Goal: Task Accomplishment & Management: Manage account settings

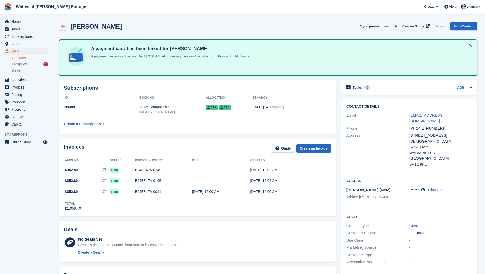
click at [63, 25] on icon at bounding box center [63, 27] width 4 height 4
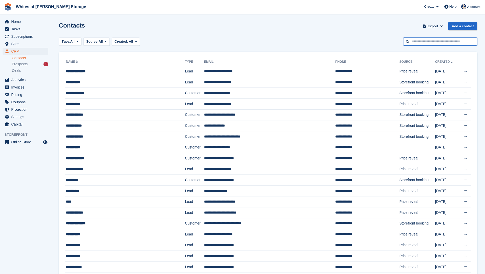
click at [423, 41] on input "text" at bounding box center [440, 42] width 74 height 8
type input "****"
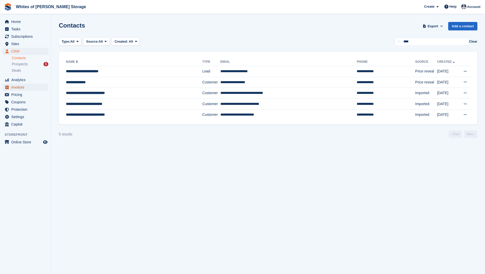
click at [20, 85] on span "Invoices" at bounding box center [26, 87] width 31 height 7
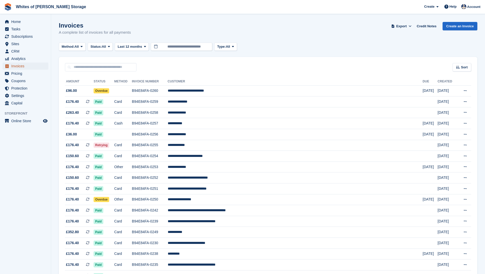
click at [20, 63] on span "Invoices" at bounding box center [26, 66] width 31 height 7
click at [15, 21] on span "Home" at bounding box center [26, 21] width 31 height 7
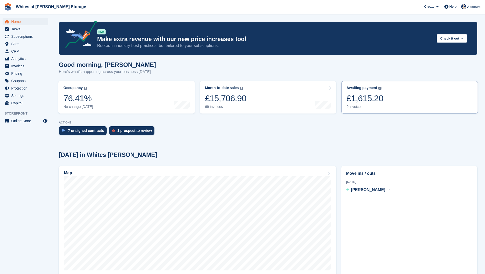
click at [351, 105] on div "9 invoices" at bounding box center [364, 107] width 37 height 4
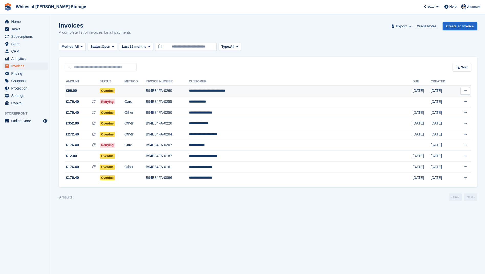
click at [74, 89] on span "£96.00" at bounding box center [71, 90] width 11 height 5
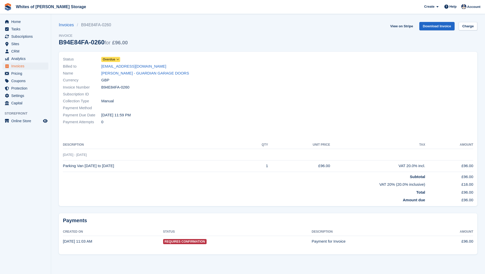
click at [116, 60] on span at bounding box center [118, 59] width 4 height 4
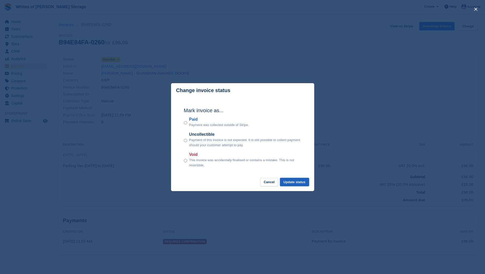
click at [294, 182] on button "Update status" at bounding box center [294, 182] width 29 height 8
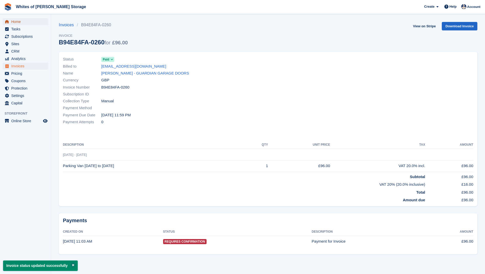
click at [16, 22] on span "Home" at bounding box center [26, 21] width 31 height 7
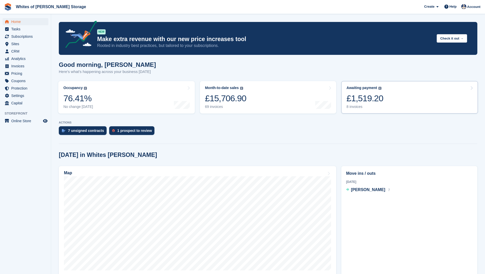
click at [352, 102] on div "£1,519.20" at bounding box center [364, 98] width 37 height 10
